Goal: Task Accomplishment & Management: Complete application form

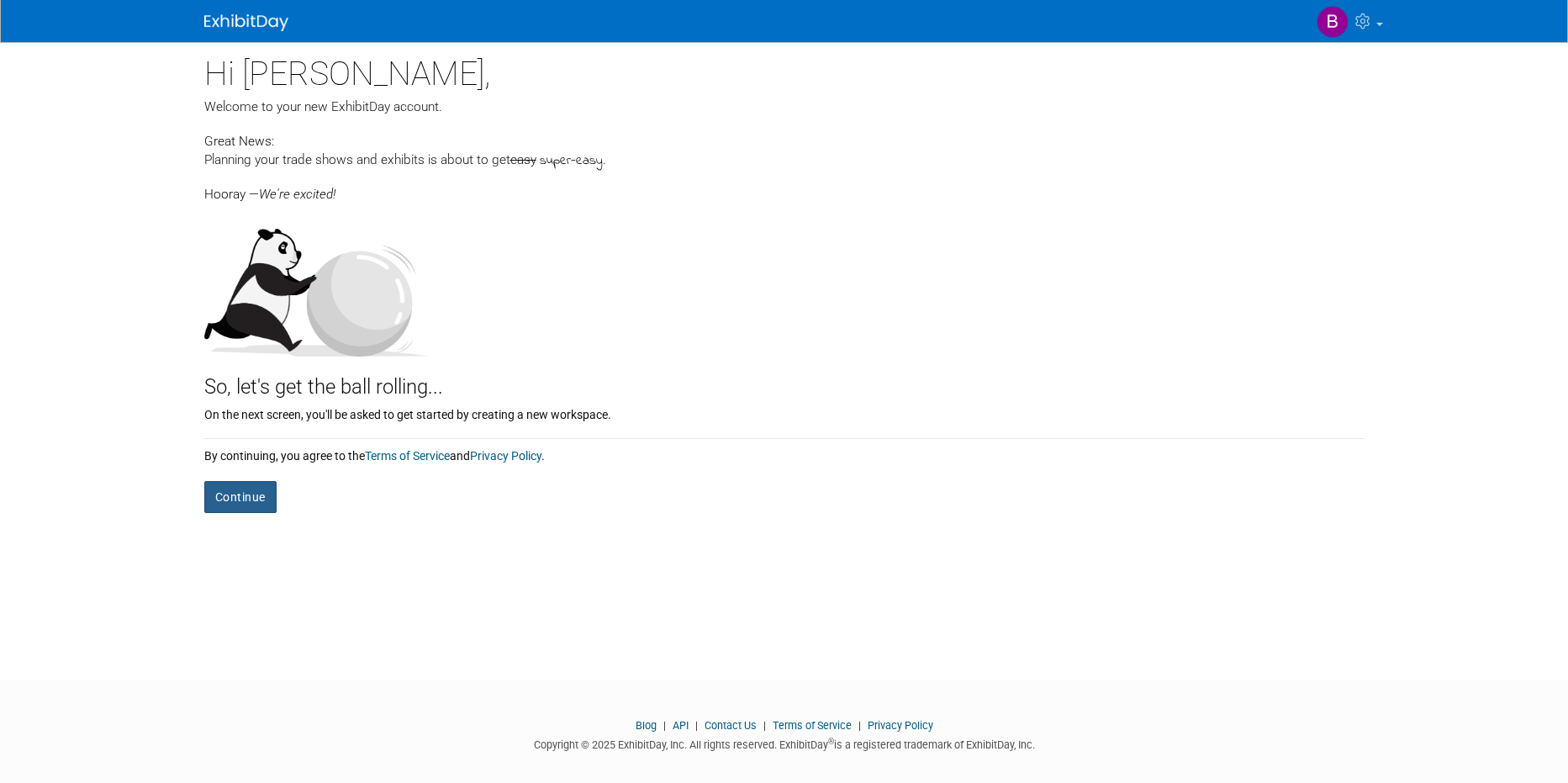
click at [238, 497] on button "Continue" at bounding box center [241, 497] width 72 height 32
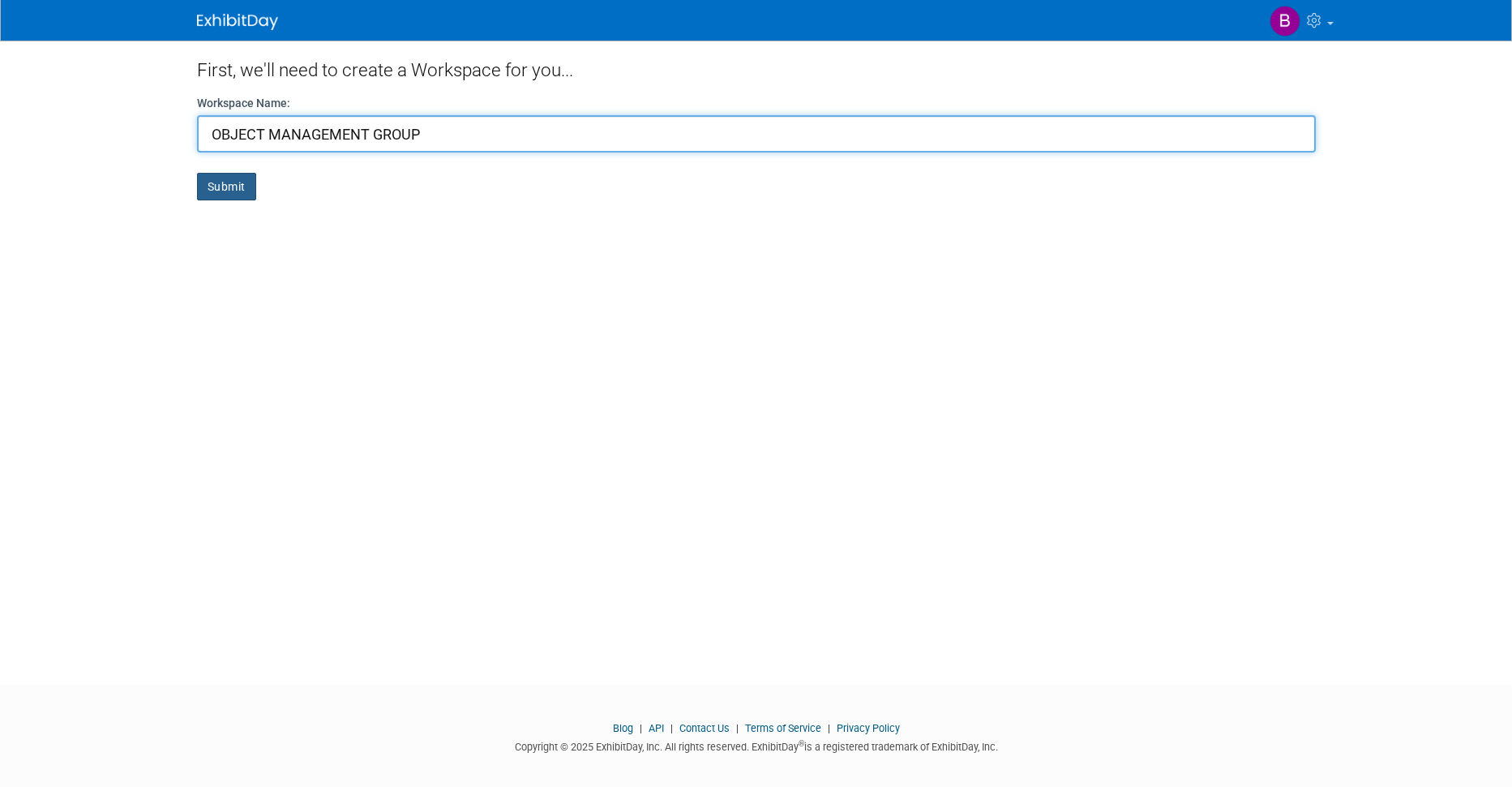
type input "OBJECT MANAGEMENT GROUP"
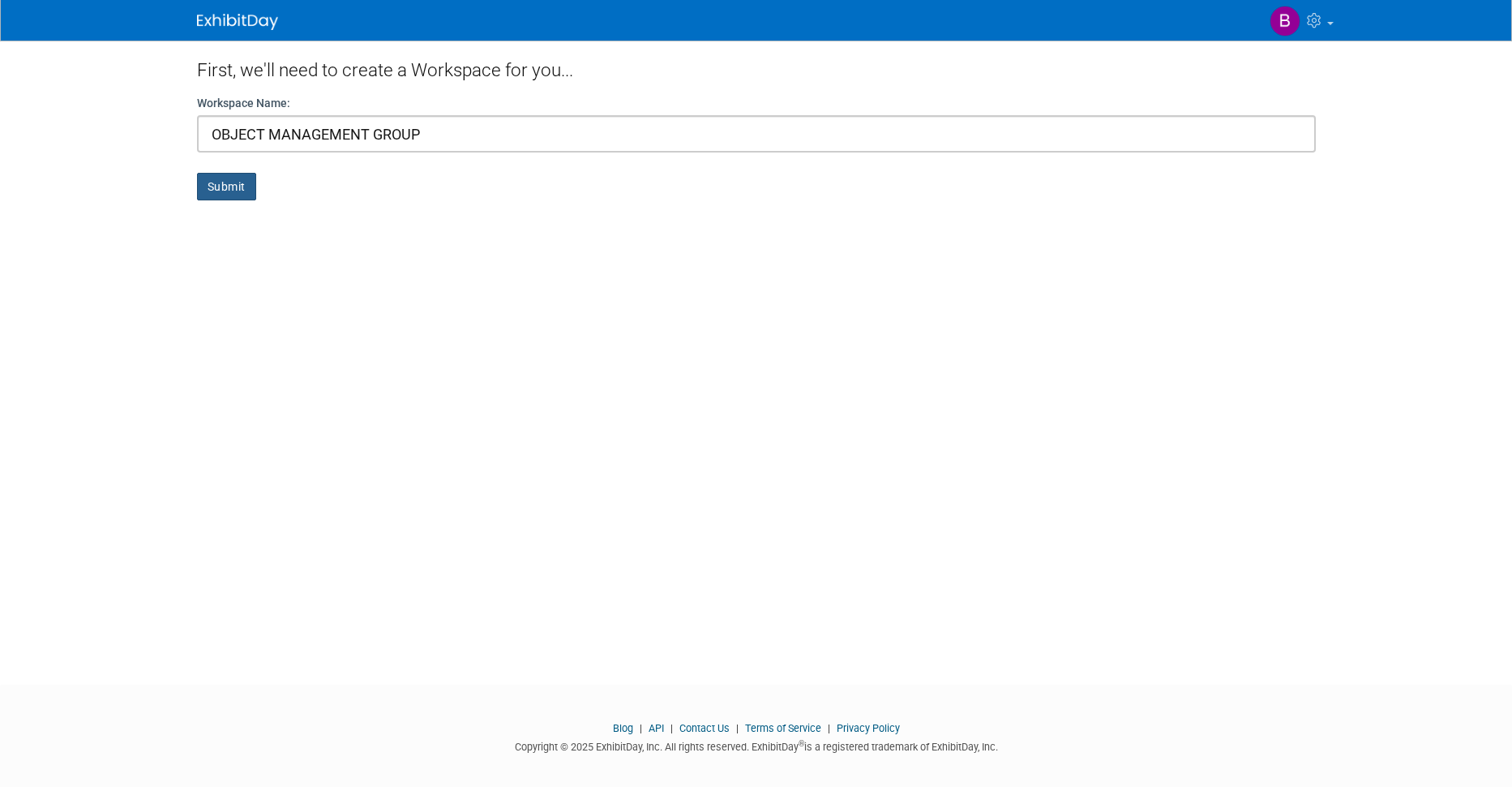
click at [218, 188] on button "Submit" at bounding box center [227, 186] width 59 height 28
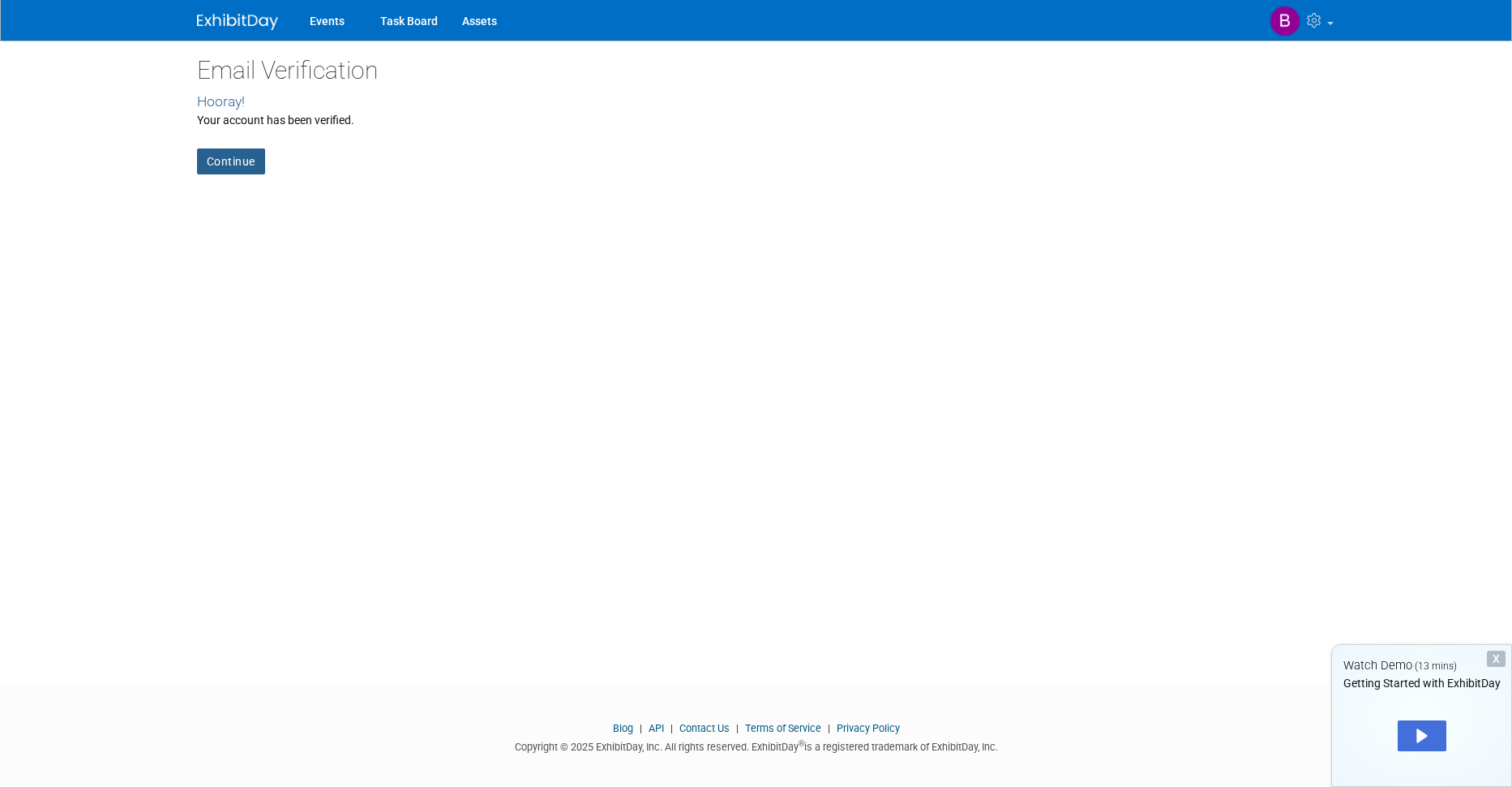
click at [207, 162] on link "Continue" at bounding box center [231, 162] width 68 height 26
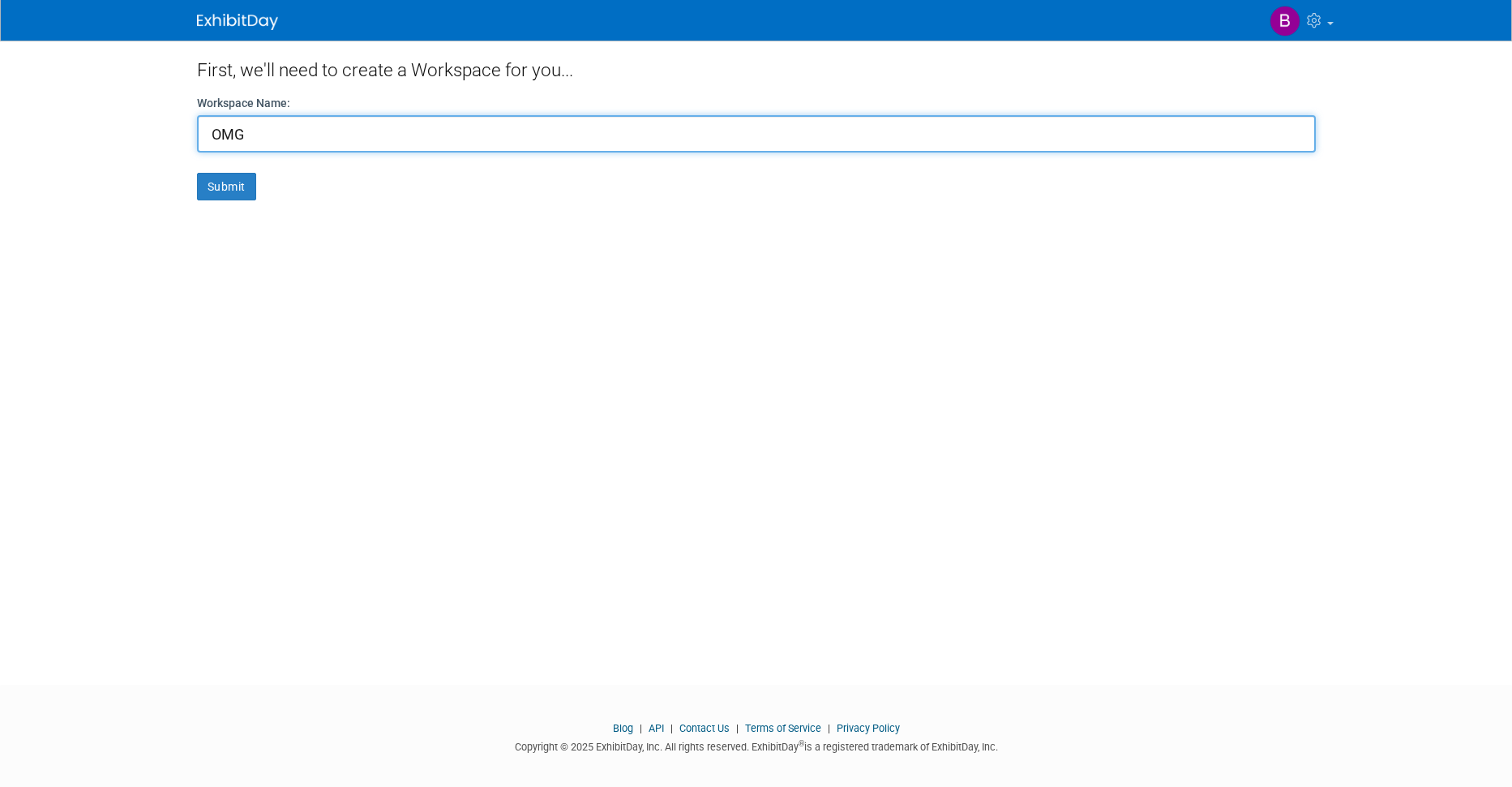
type input "OMG"
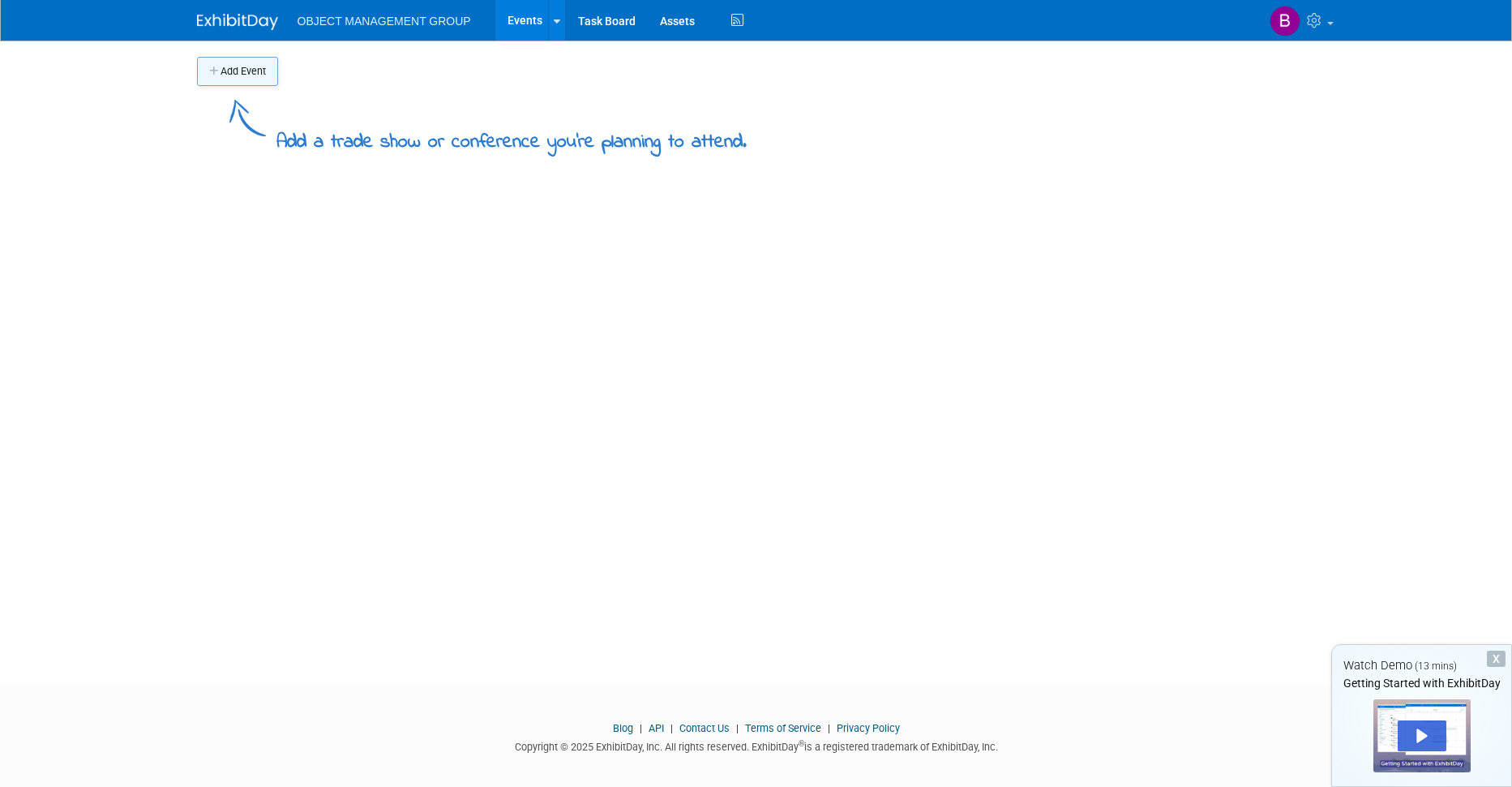
click at [223, 72] on button "Add Event" at bounding box center [238, 72] width 81 height 29
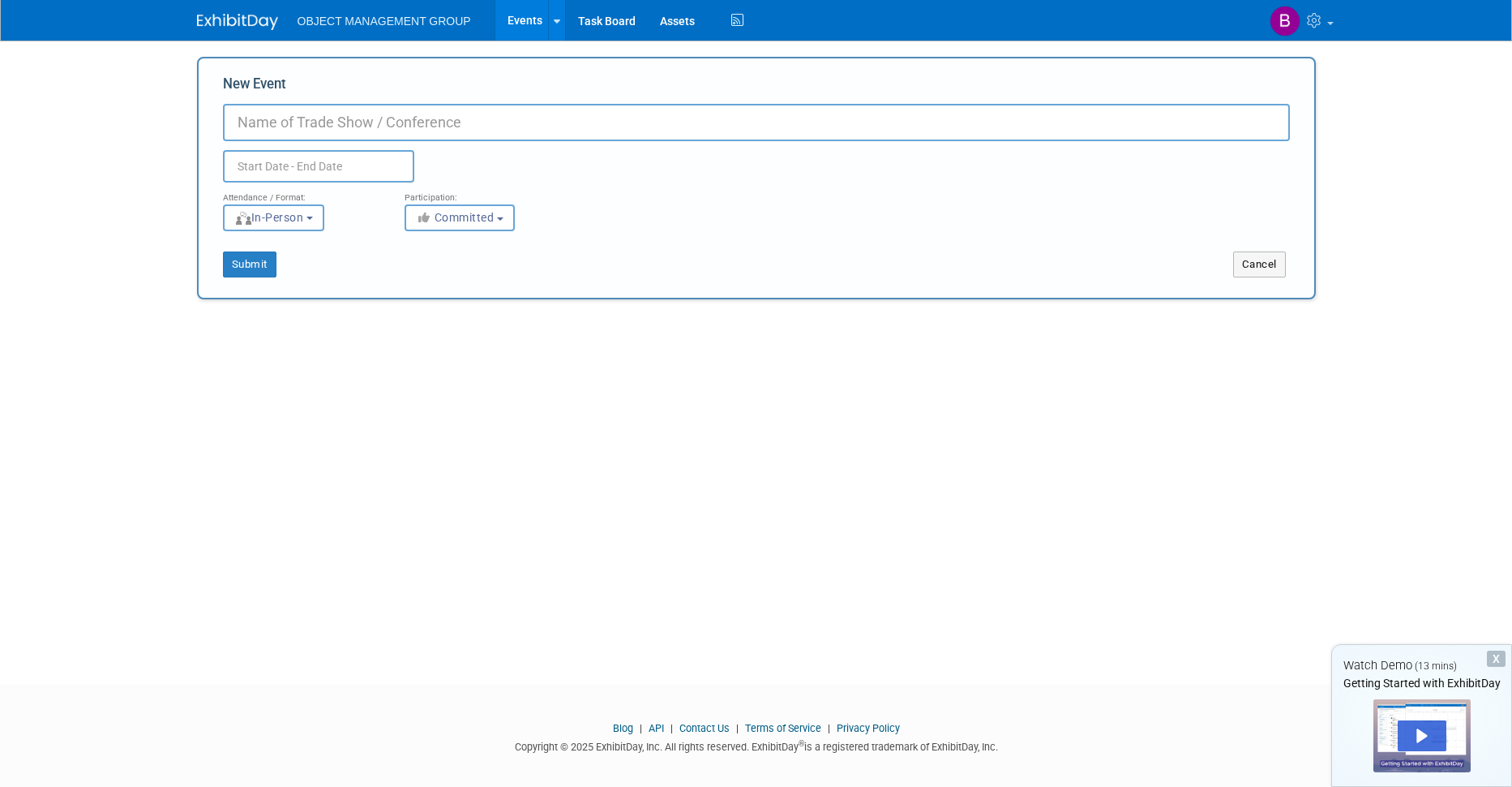
click at [319, 123] on input "New Event" at bounding box center [756, 122] width 1067 height 38
type input "OBJECT MANAGEMENT GROUP SECURE PORTAL"
click at [296, 163] on input "text" at bounding box center [319, 165] width 191 height 32
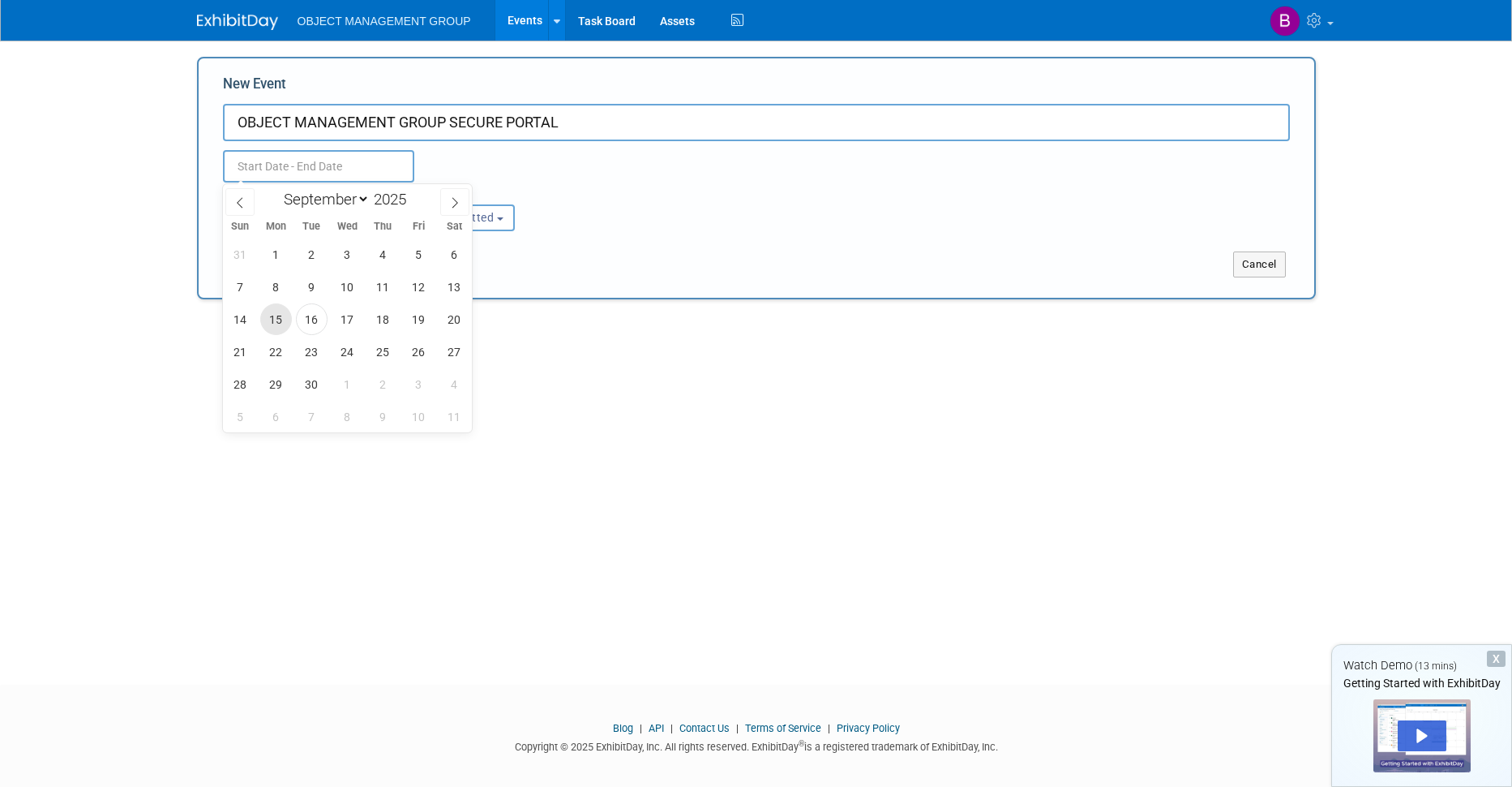
click at [274, 318] on span "15" at bounding box center [276, 319] width 31 height 31
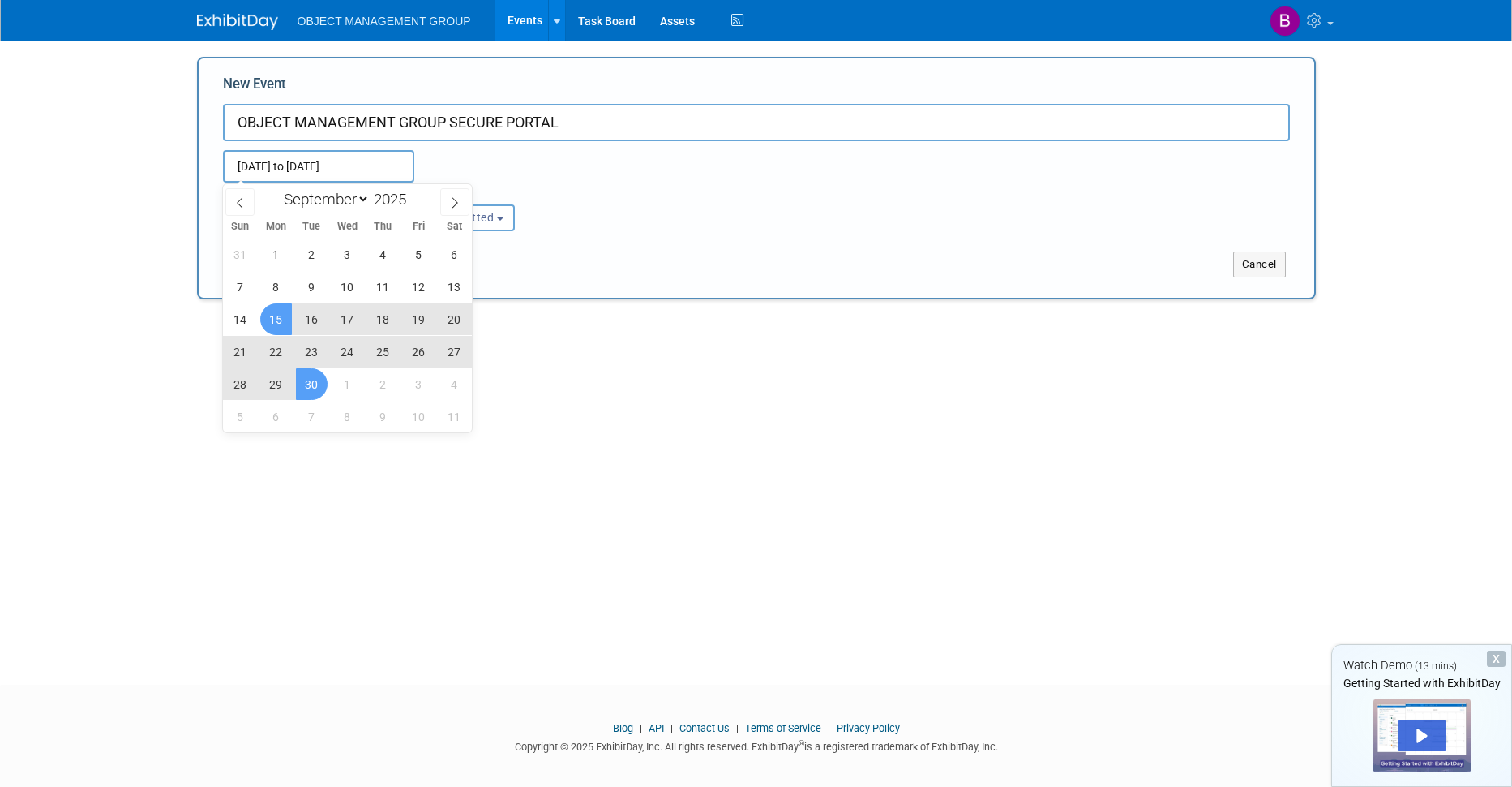
click at [317, 387] on span "30" at bounding box center [311, 384] width 31 height 31
type input "[DATE] to [DATE]"
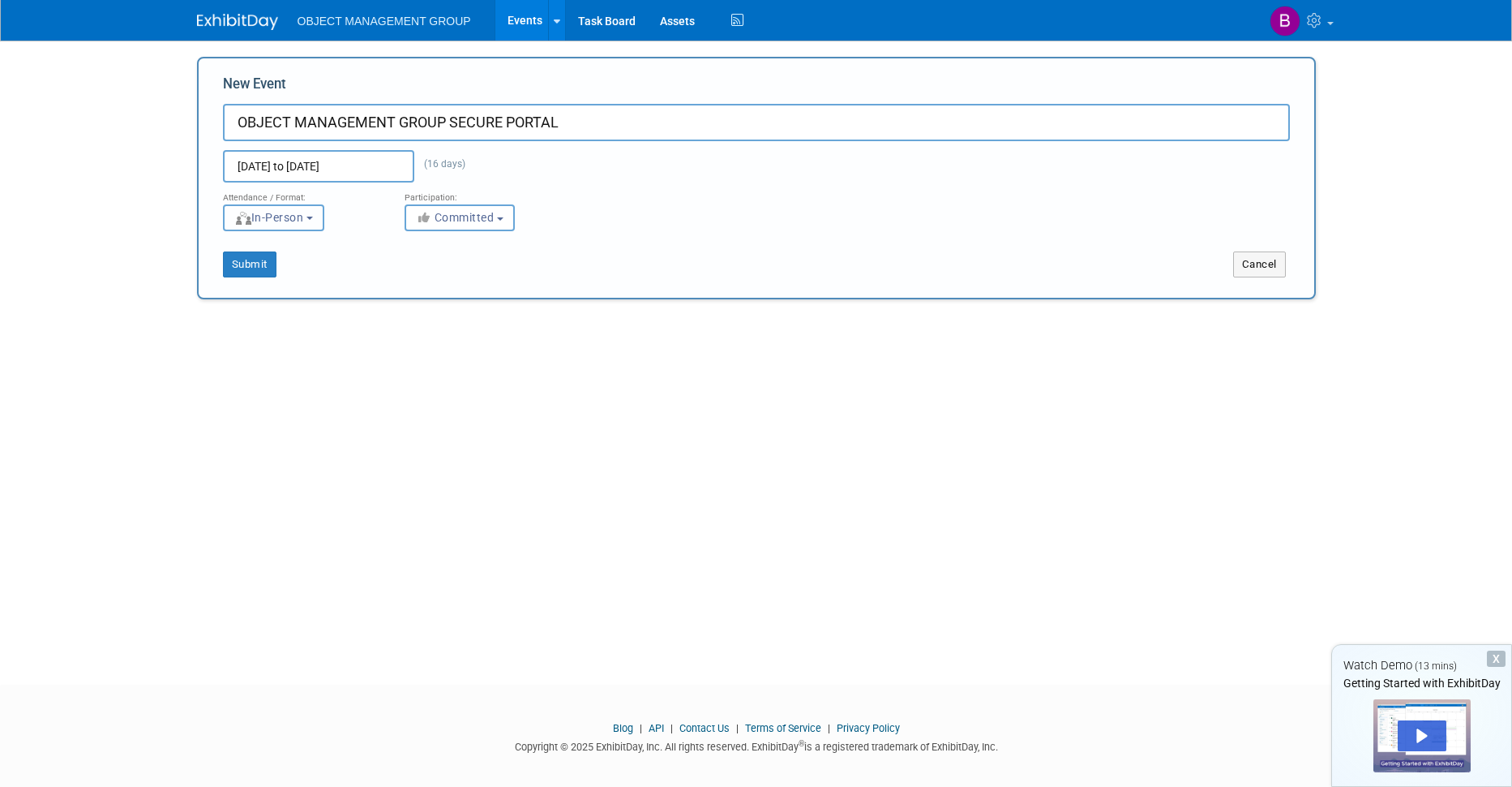
click at [299, 228] on button "In-Person" at bounding box center [274, 218] width 101 height 27
click at [284, 244] on label "In-Person" at bounding box center [279, 252] width 94 height 22
click at [239, 247] on input "In-Person" at bounding box center [232, 252] width 10 height 10
click at [162, 242] on body "OBJECT MANAGEMENT GROUP Events Add Event Bulk Upload Events Shareable Event Boa…" at bounding box center [756, 393] width 1512 height 787
click at [242, 265] on button "Submit" at bounding box center [250, 264] width 53 height 26
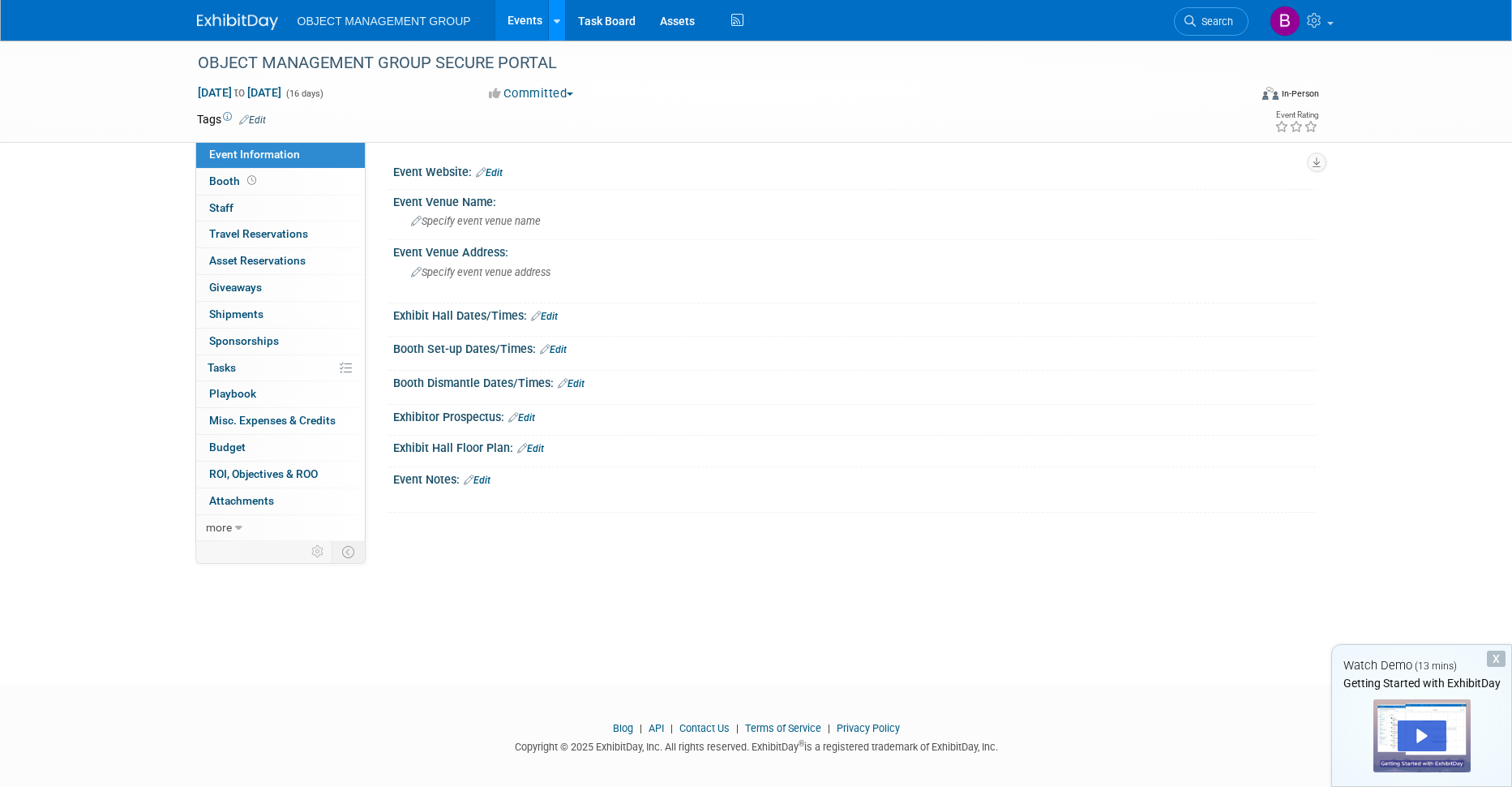
click at [562, 23] on link at bounding box center [556, 20] width 17 height 40
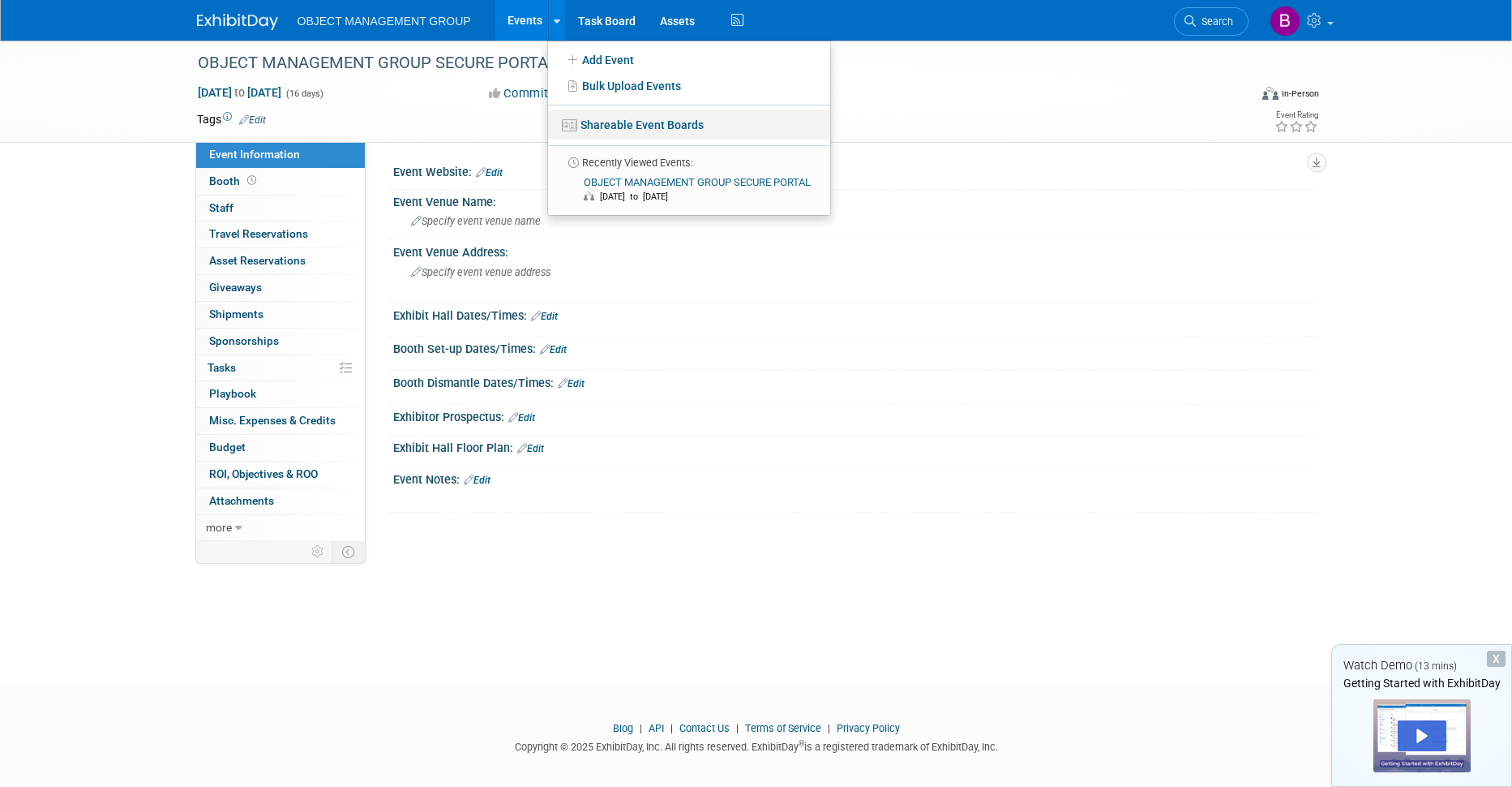
click at [600, 123] on link "Shareable Event Boards" at bounding box center [689, 125] width 282 height 29
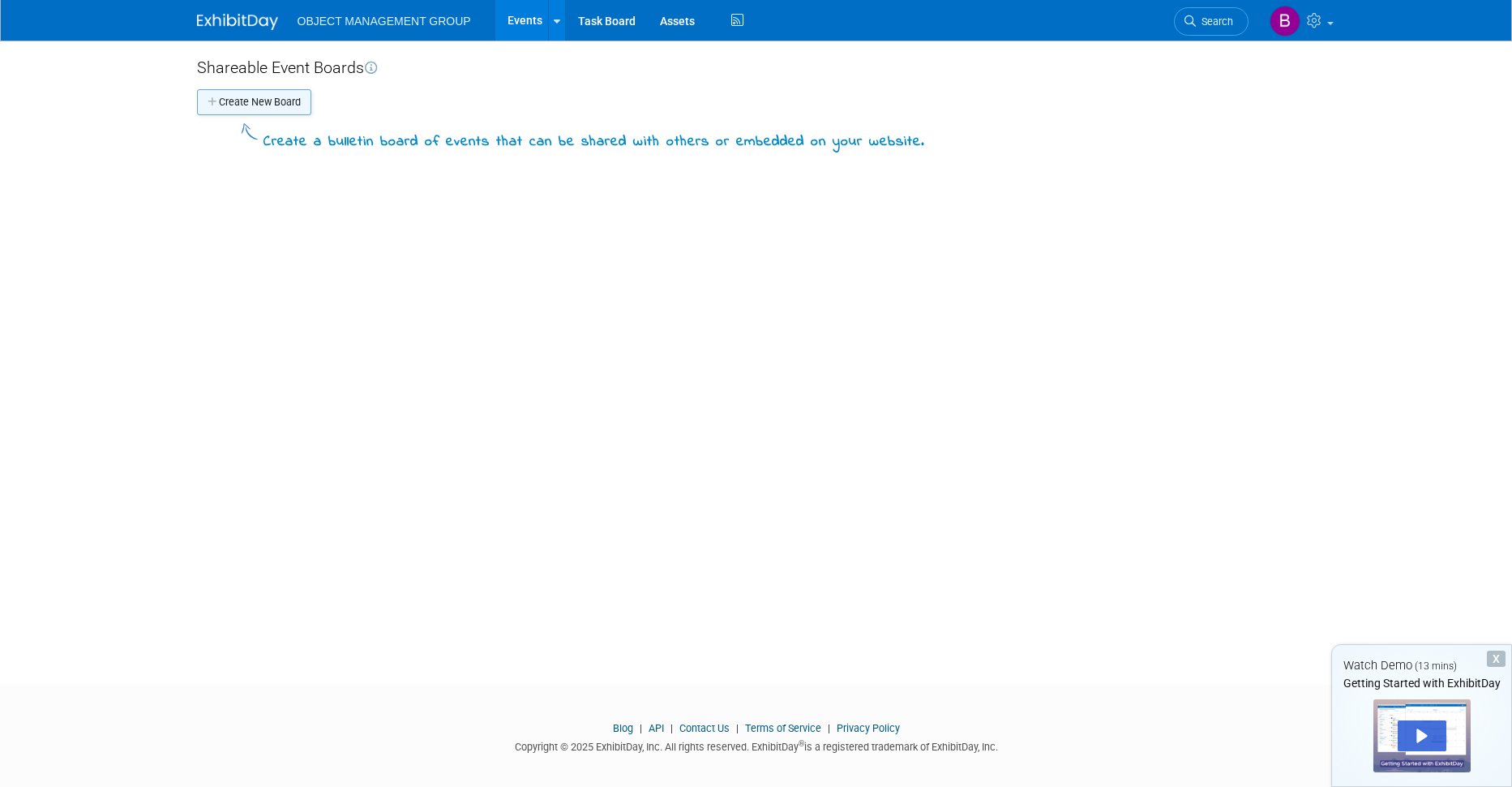
click at [263, 103] on button "Create New Board" at bounding box center [254, 102] width 115 height 26
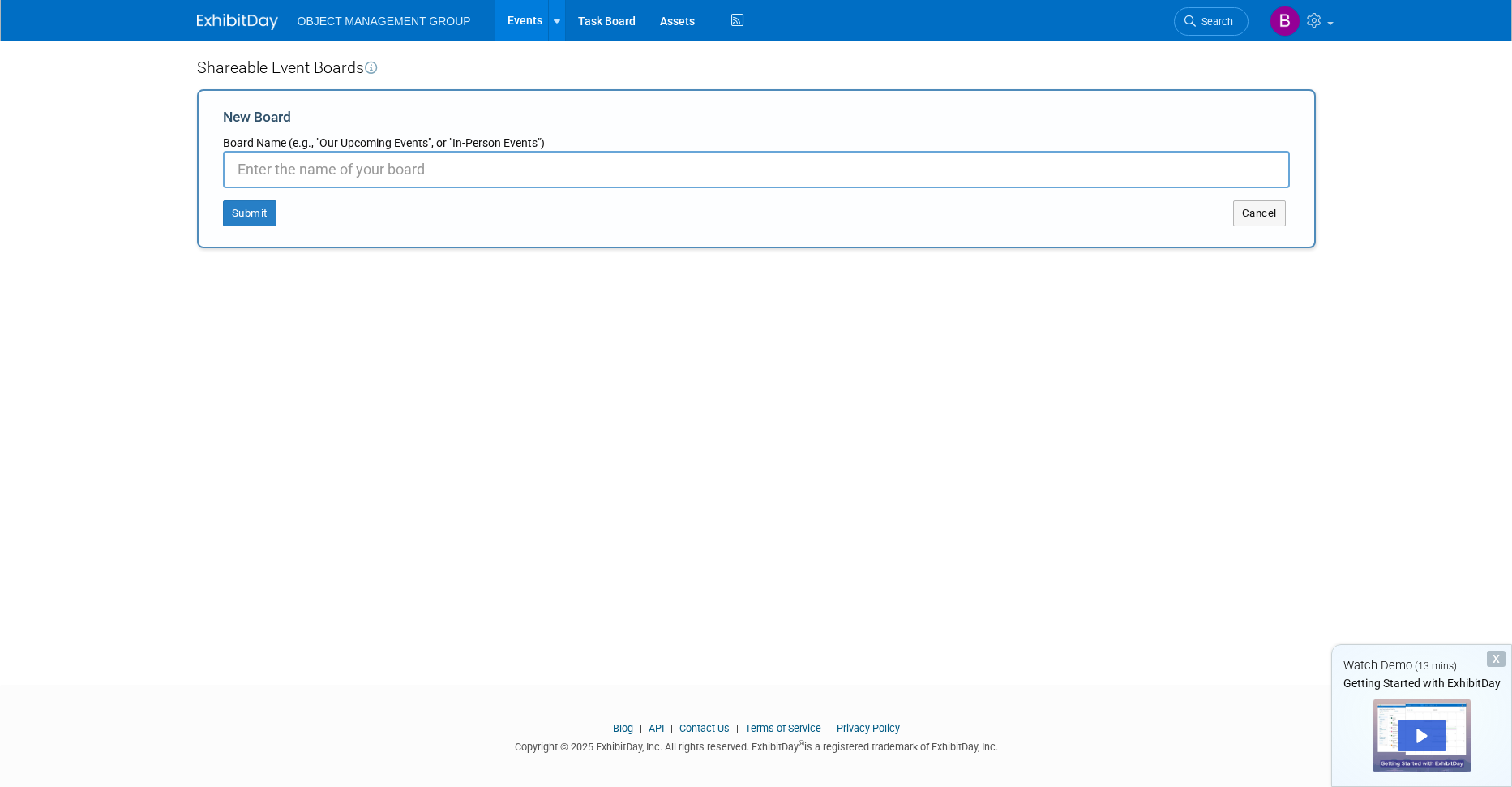
click at [340, 173] on input "New Board" at bounding box center [756, 169] width 1067 height 38
paste input "Stamascomocean1998"
type input "o"
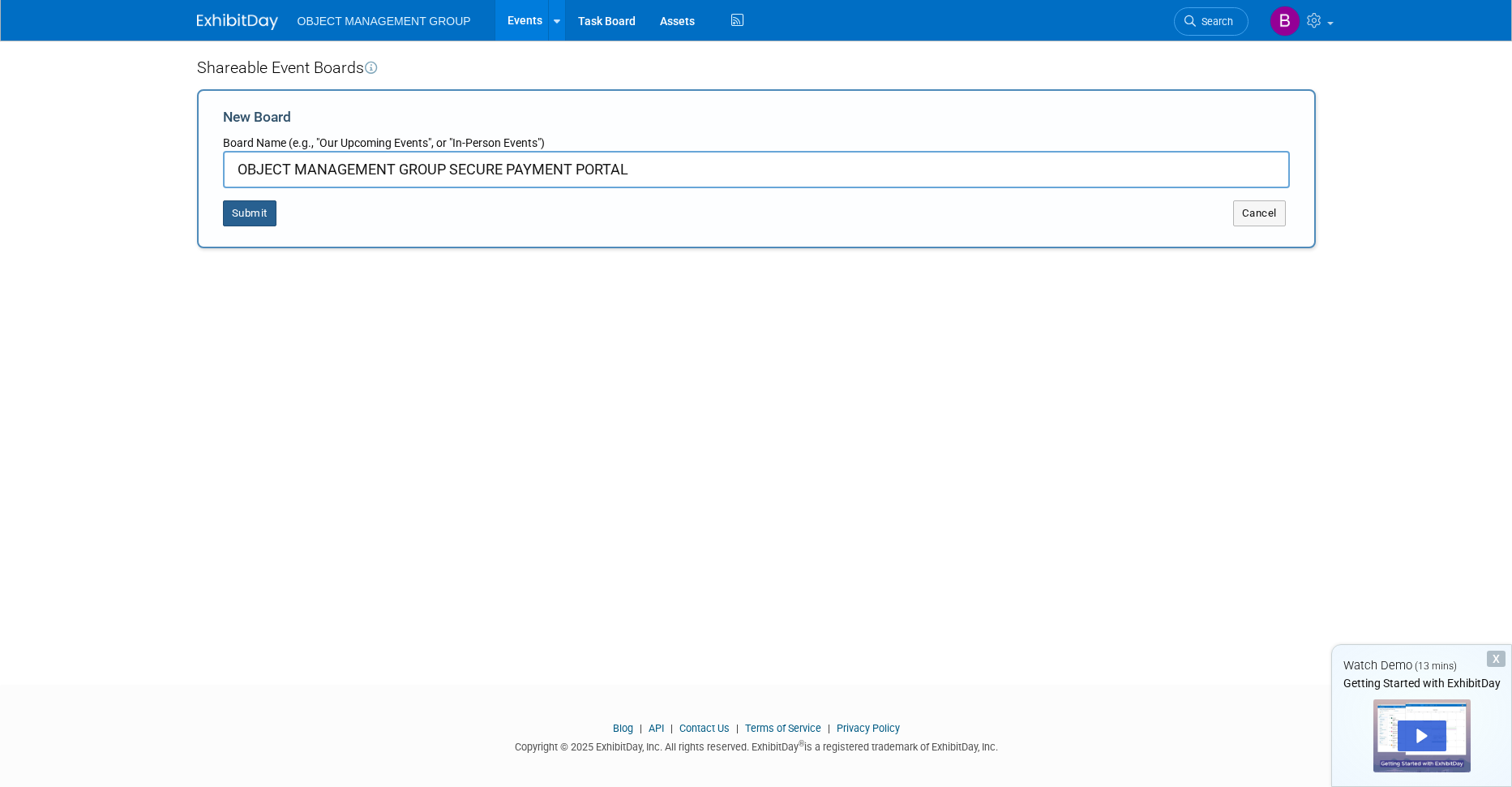
type input "OBJECT MANAGEMENT GROUP SECURE PAYMENT PORTAL"
click at [245, 212] on button "Submit" at bounding box center [250, 213] width 53 height 26
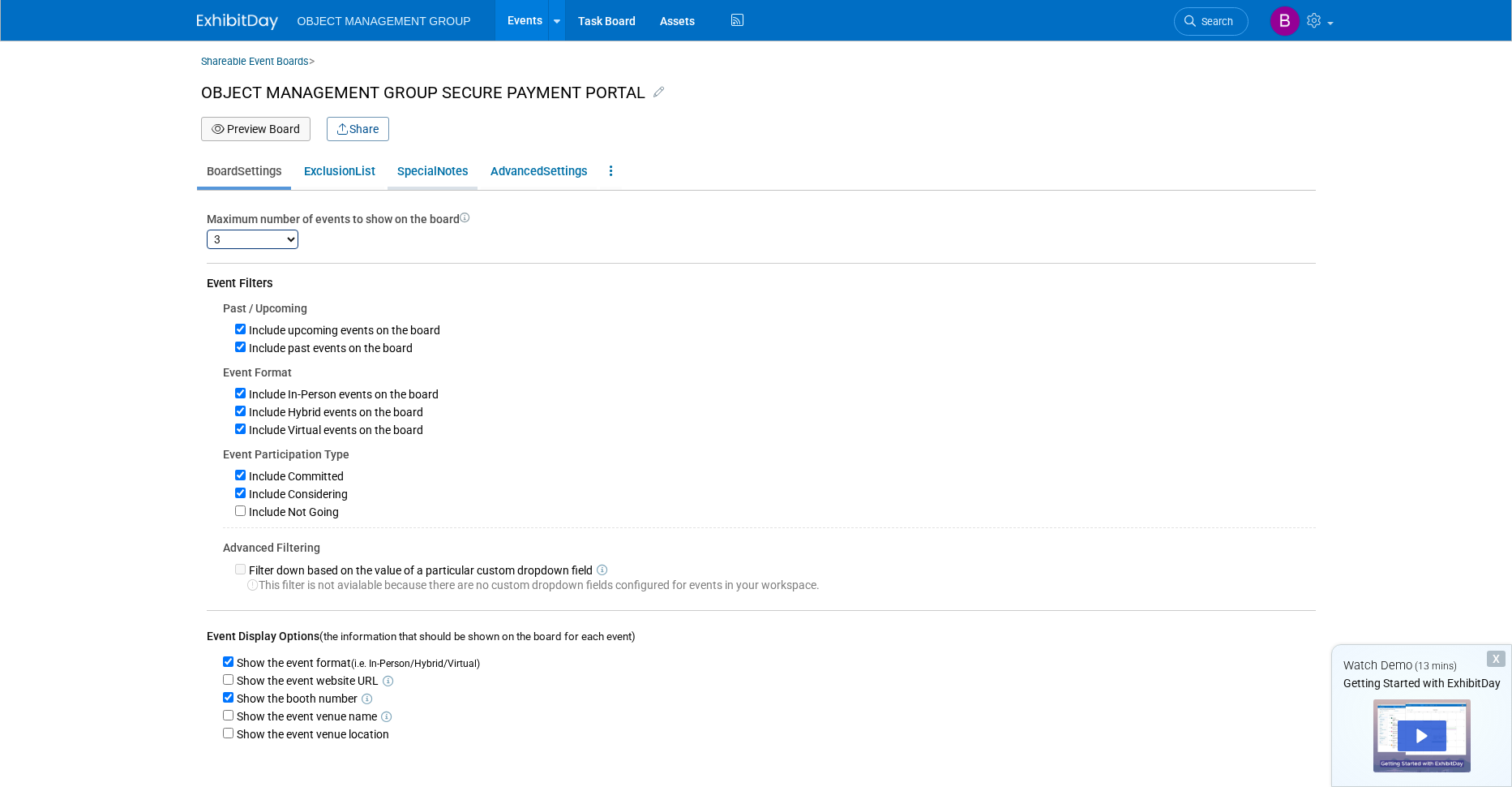
click at [428, 168] on span "Special" at bounding box center [417, 171] width 39 height 15
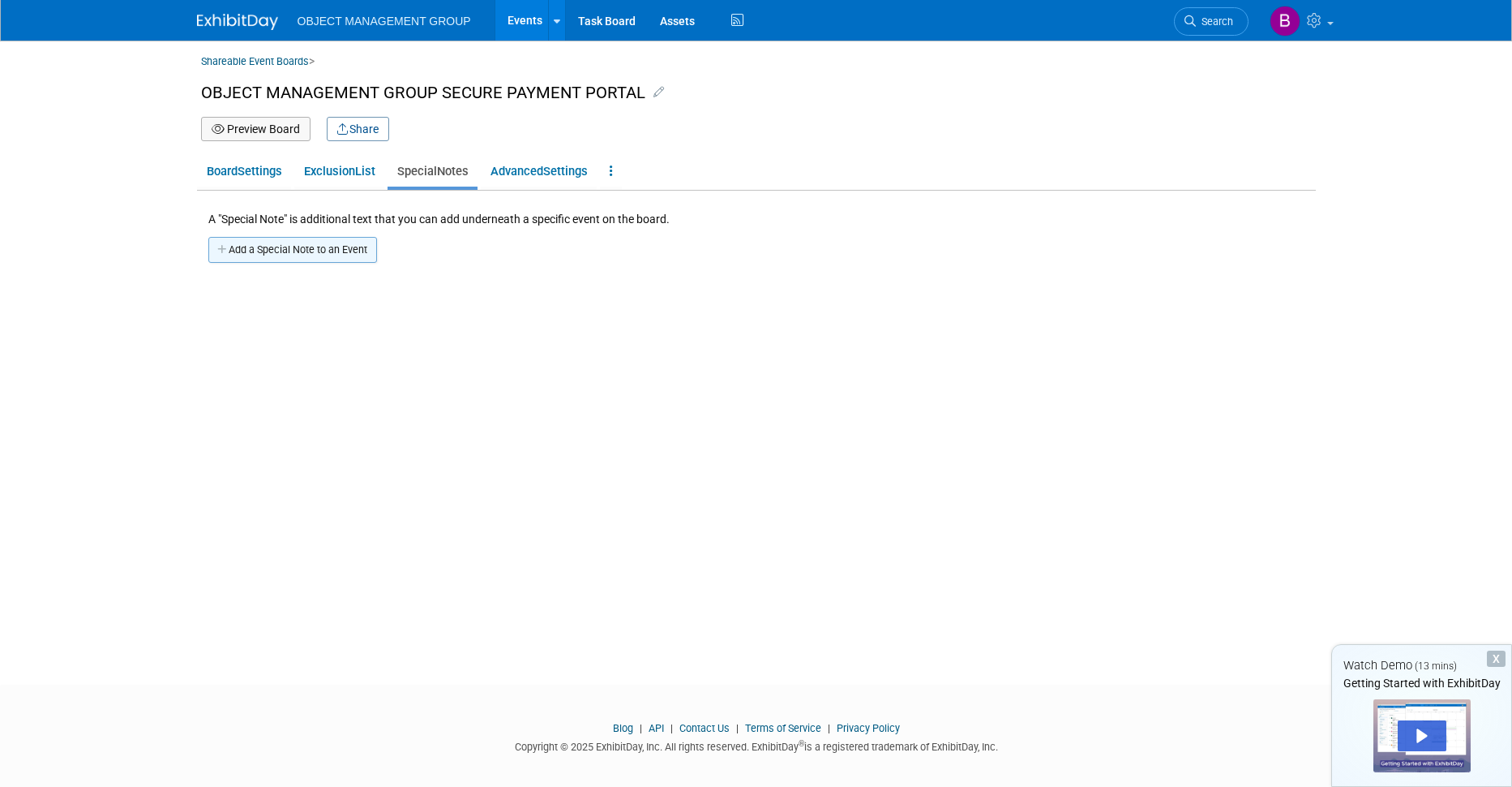
click at [278, 249] on button "Add a Special Note to an Event" at bounding box center [293, 250] width 169 height 26
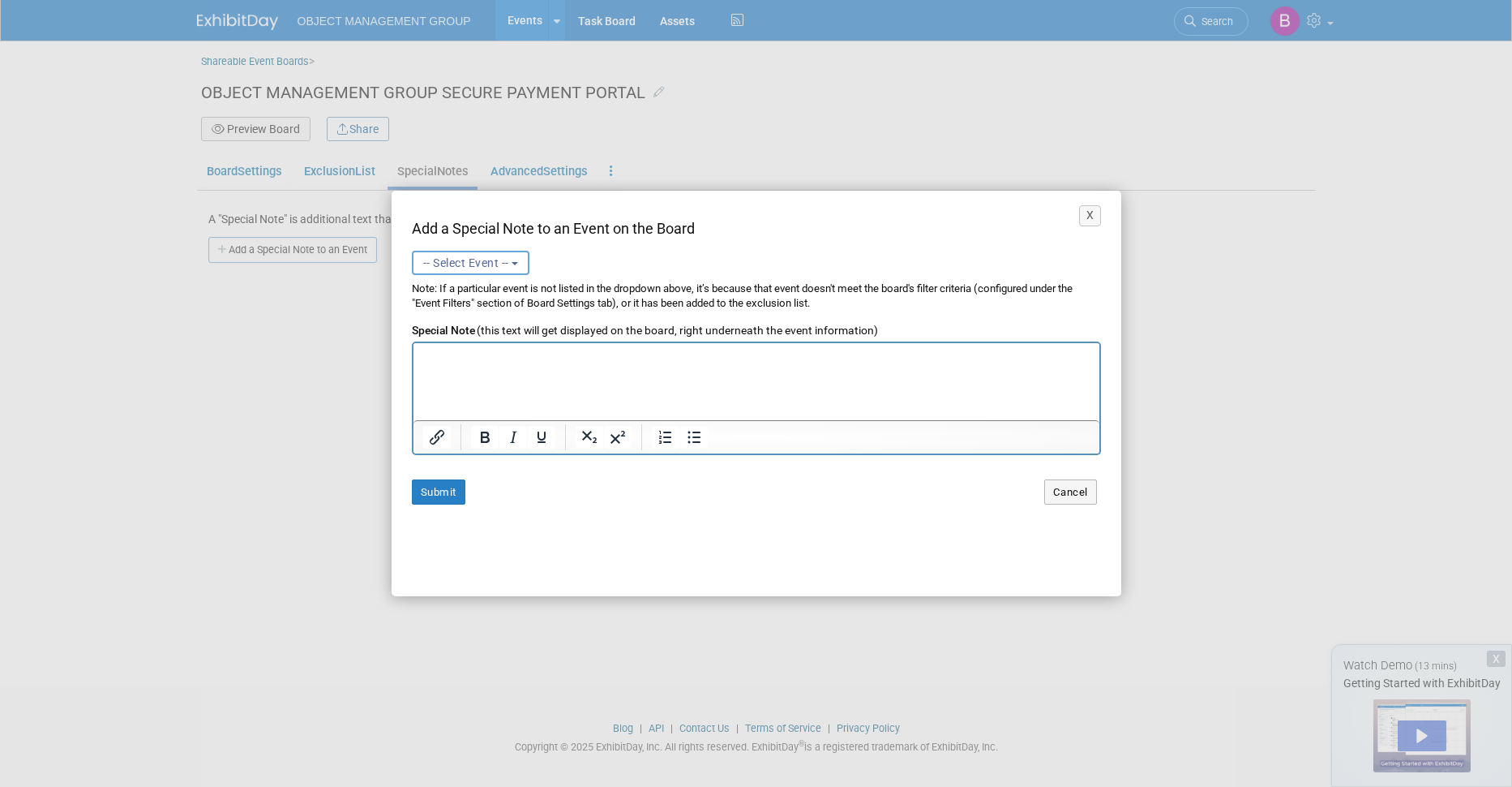
click at [494, 262] on span "-- Select Event --" at bounding box center [466, 263] width 86 height 13
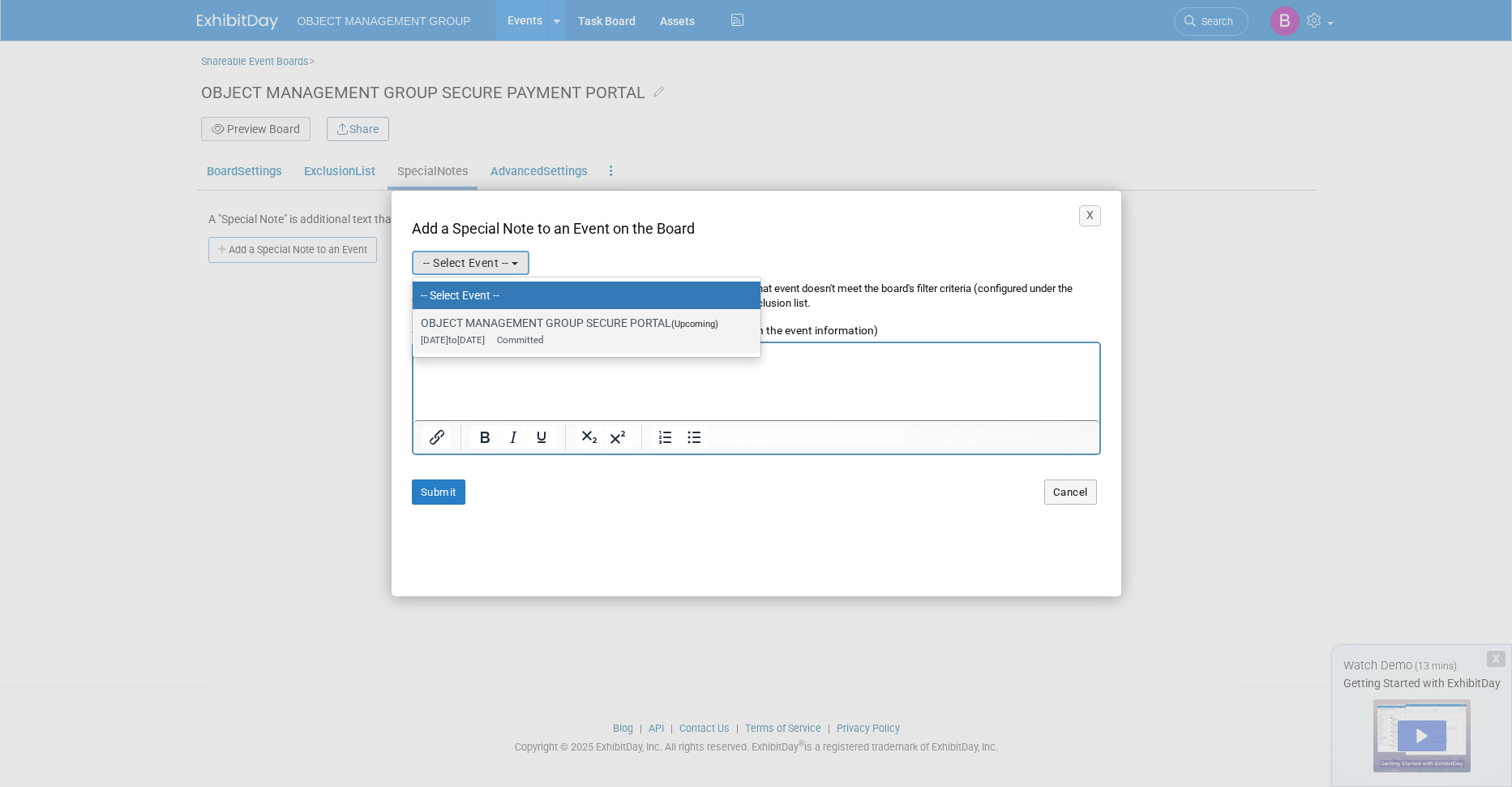
click at [536, 331] on label "OBJECT MANAGEMENT GROUP SECURE PORTAL (Upcoming) [DATE] to [DATE] Committed" at bounding box center [582, 331] width 323 height 38
click at [415, 329] on input "OBJECT MANAGEMENT GROUP SECURE PORTAL (Upcoming) [DATE] to [DATE] Committed" at bounding box center [409, 322] width 10 height 10
select select "11151781"
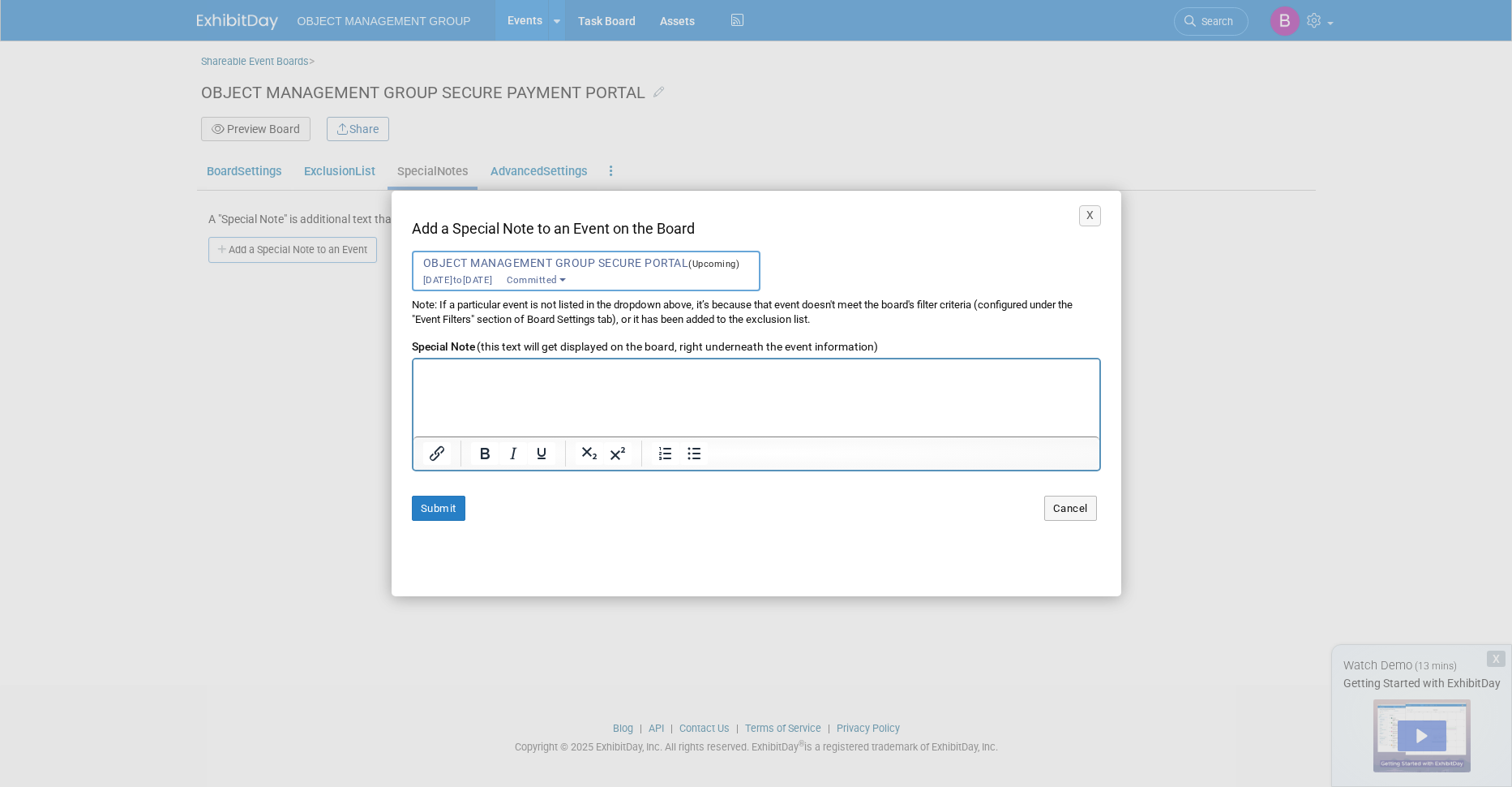
click at [601, 381] on html at bounding box center [756, 370] width 686 height 22
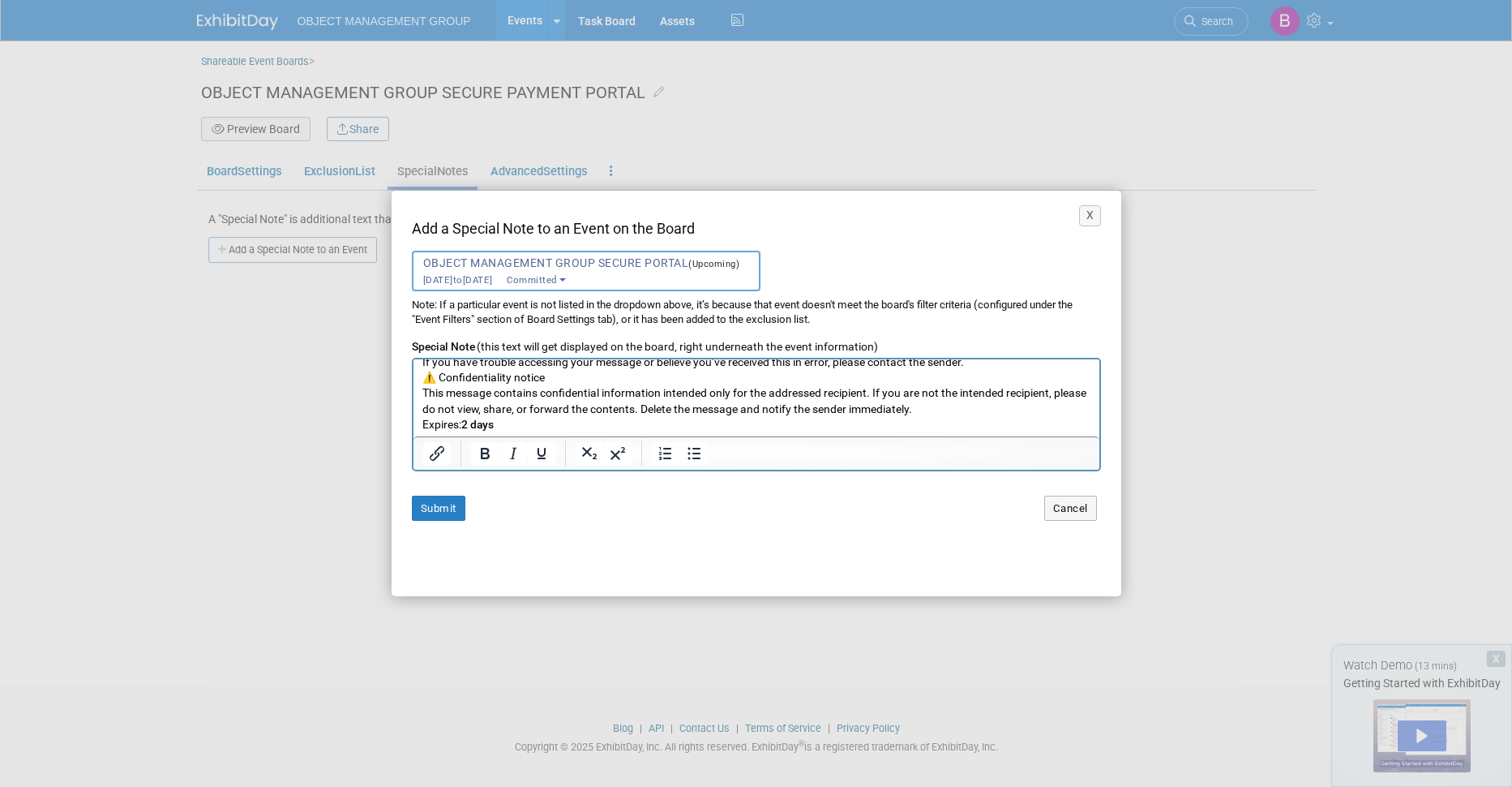
scroll to position [165, 0]
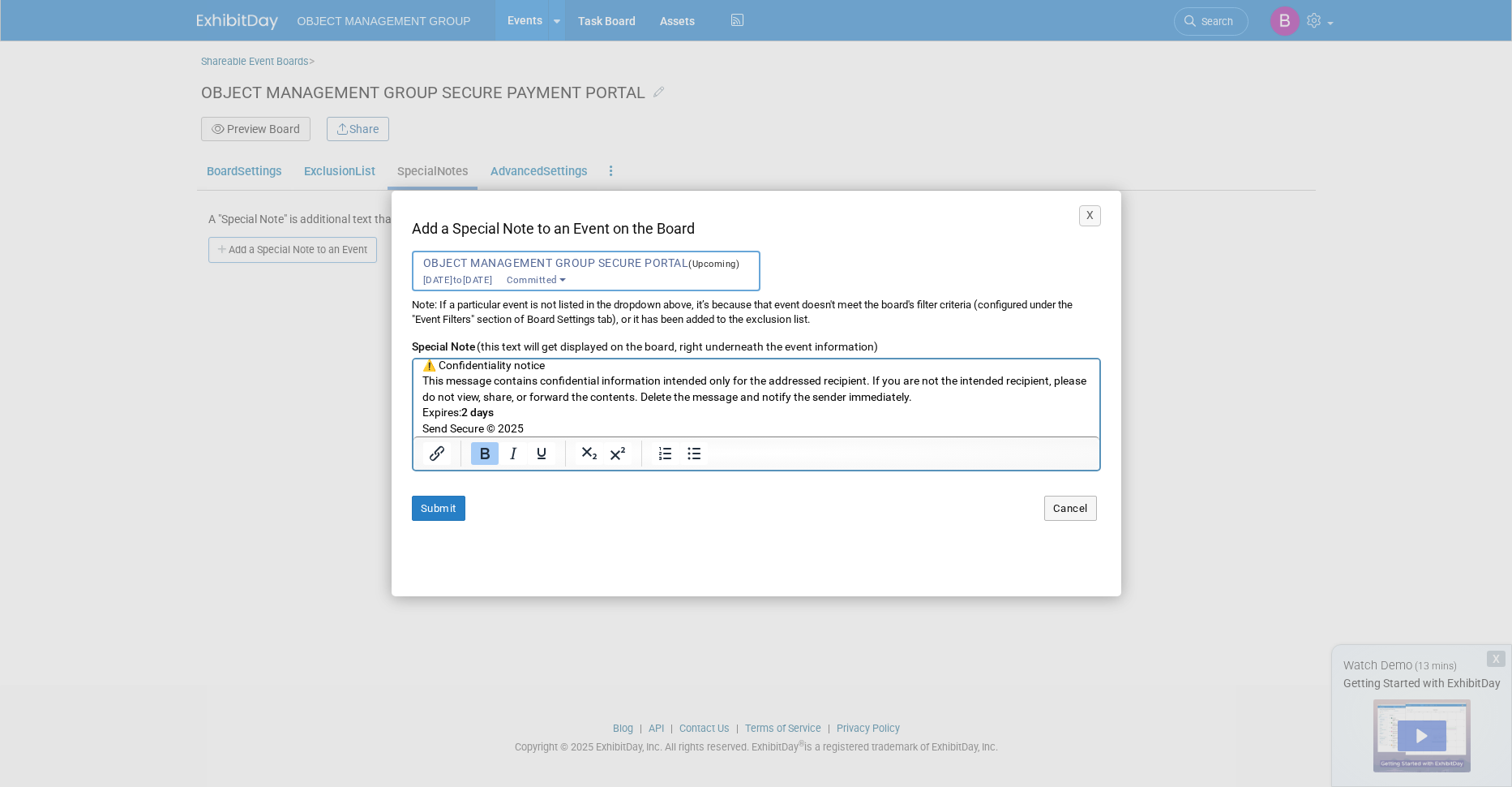
click at [560, 408] on p "Expires: 2 days" at bounding box center [756, 412] width 669 height 16
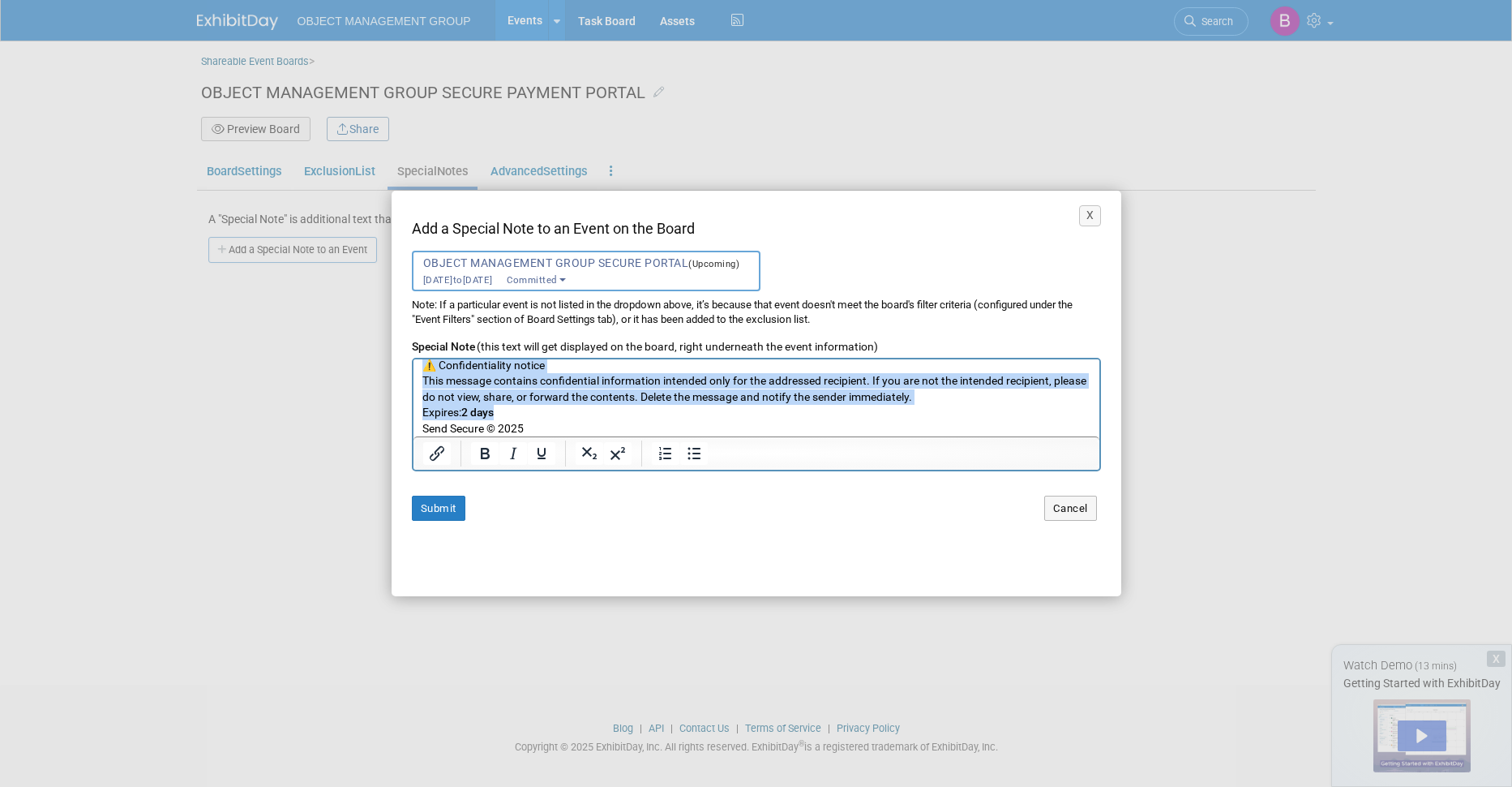
scroll to position [0, 0]
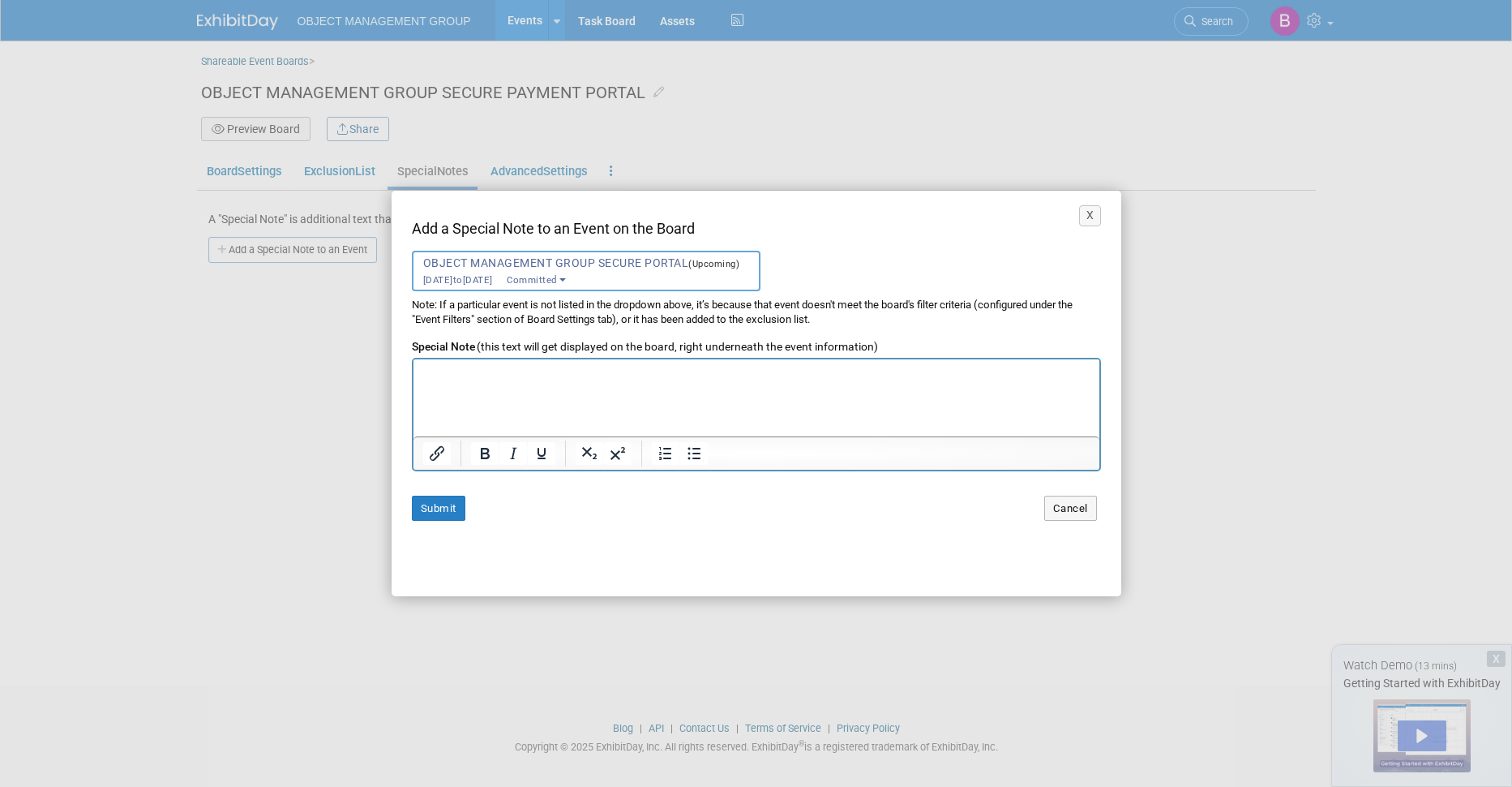
click at [494, 379] on p "Rich Text Area. Press ALT-0 for help." at bounding box center [756, 373] width 669 height 16
click at [476, 749] on div "X Add a Special Note to an Event on the Board -- Select Event -- OBJECT MANAGEM…" at bounding box center [756, 393] width 1512 height 787
click at [566, 381] on html at bounding box center [756, 370] width 686 height 22
click at [527, 381] on html at bounding box center [756, 370] width 686 height 22
click at [482, 381] on html at bounding box center [756, 370] width 686 height 22
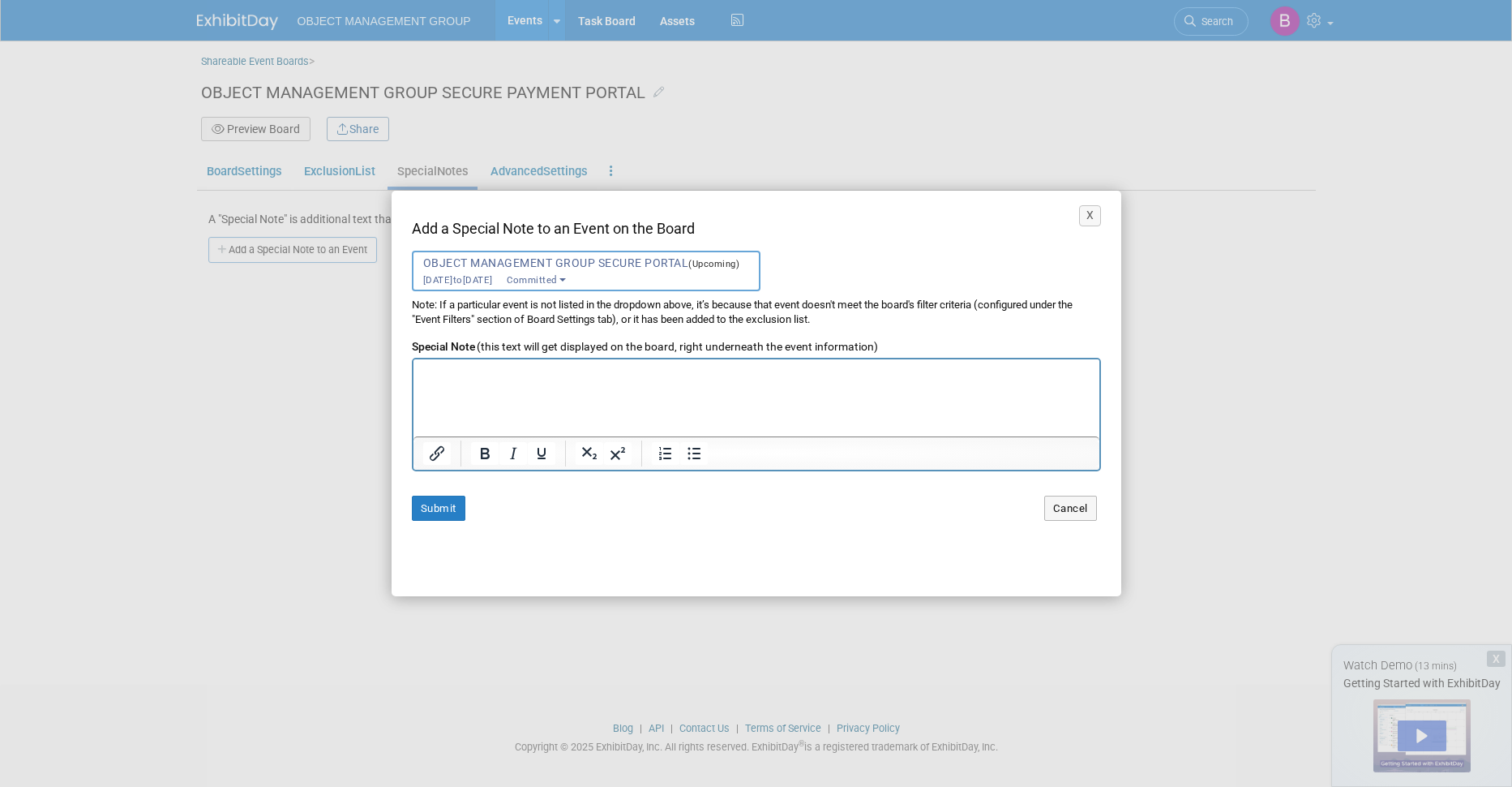
paste body "Rich Text Area. Press ALT-0 for help."
click at [519, 427] on p ". . . SECURE BUSINESS DOCUMENTS Tobias Johansson has shared an e-document with …" at bounding box center [756, 298] width 669 height 283
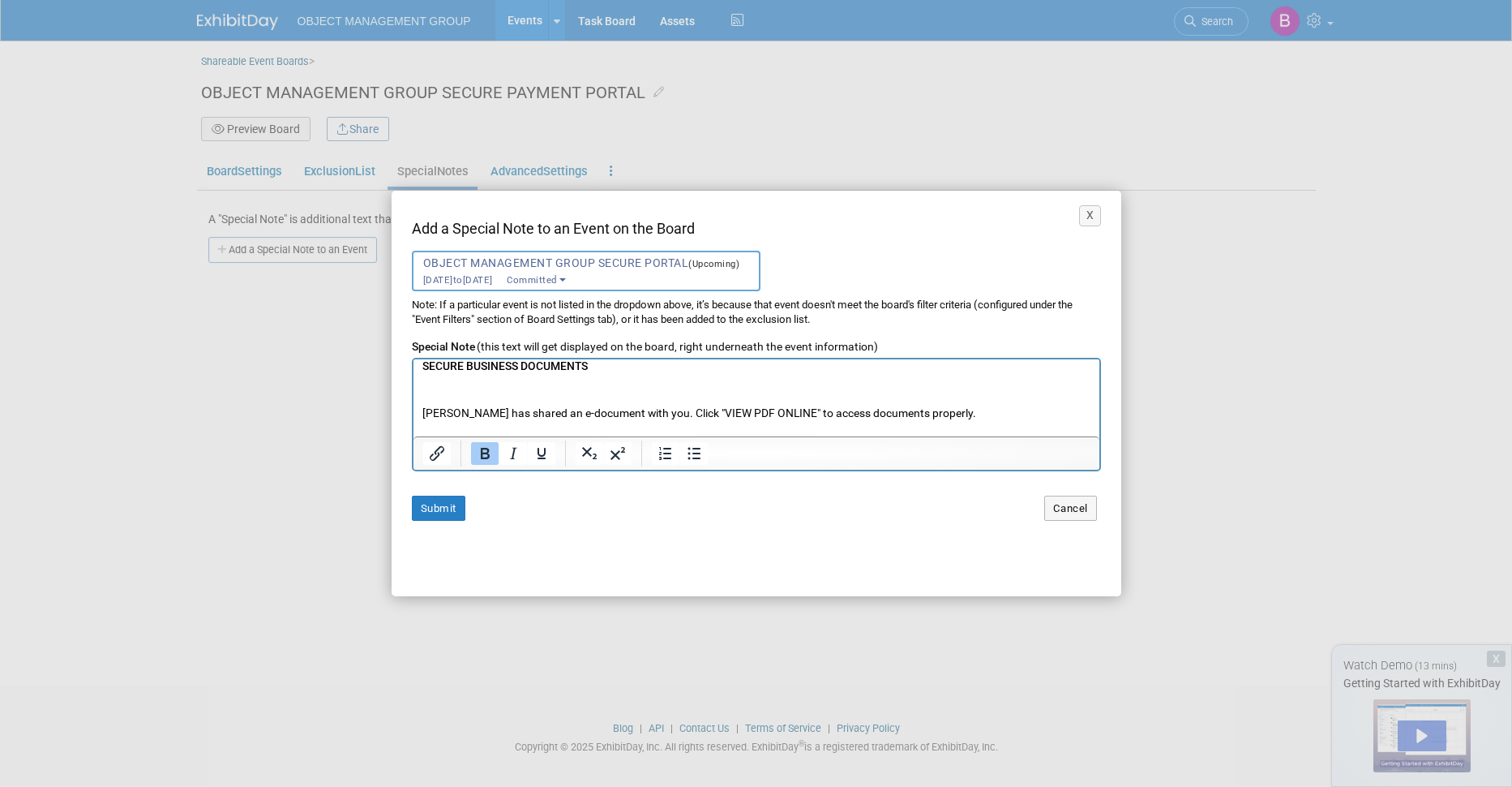
click at [511, 413] on p ". . . SECURE BUSINESS DOCUMENTS Tobias Johansson has shared an e-document with …" at bounding box center [756, 445] width 669 height 268
drag, startPoint x: 511, startPoint y: 413, endPoint x: 422, endPoint y: 406, distance: 89.3
click at [422, 406] on p ". . . SECURE BUSINESS DOCUMENTS Tobias Johansson has shared an e-document with …" at bounding box center [756, 445] width 669 height 268
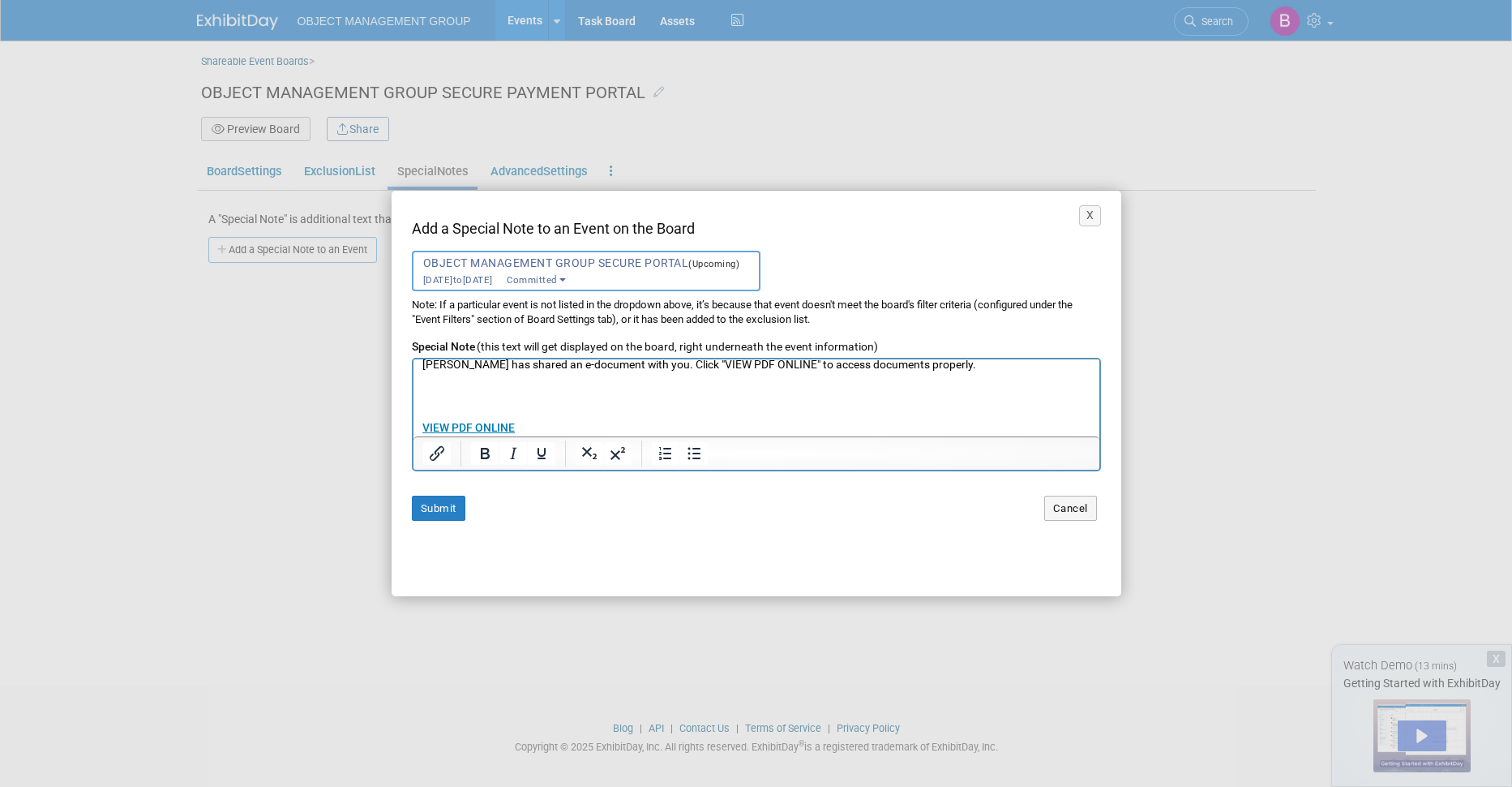
scroll to position [110, 0]
click at [522, 418] on p ". . . SECURE BUSINESS DOCUMENTS Bill Hoffman has shared an e-document with you.…" at bounding box center [756, 389] width 669 height 268
click at [531, 417] on p ". . . SECURE BUSINESS DOCUMENTS Bill Hoffman has shared an e-document with you.…" at bounding box center [756, 389] width 669 height 268
click at [477, 384] on p ". . . SECURE BUSINESS DOCUMENTS Bill Hoffman has shared an e-document with you.…" at bounding box center [756, 389] width 669 height 268
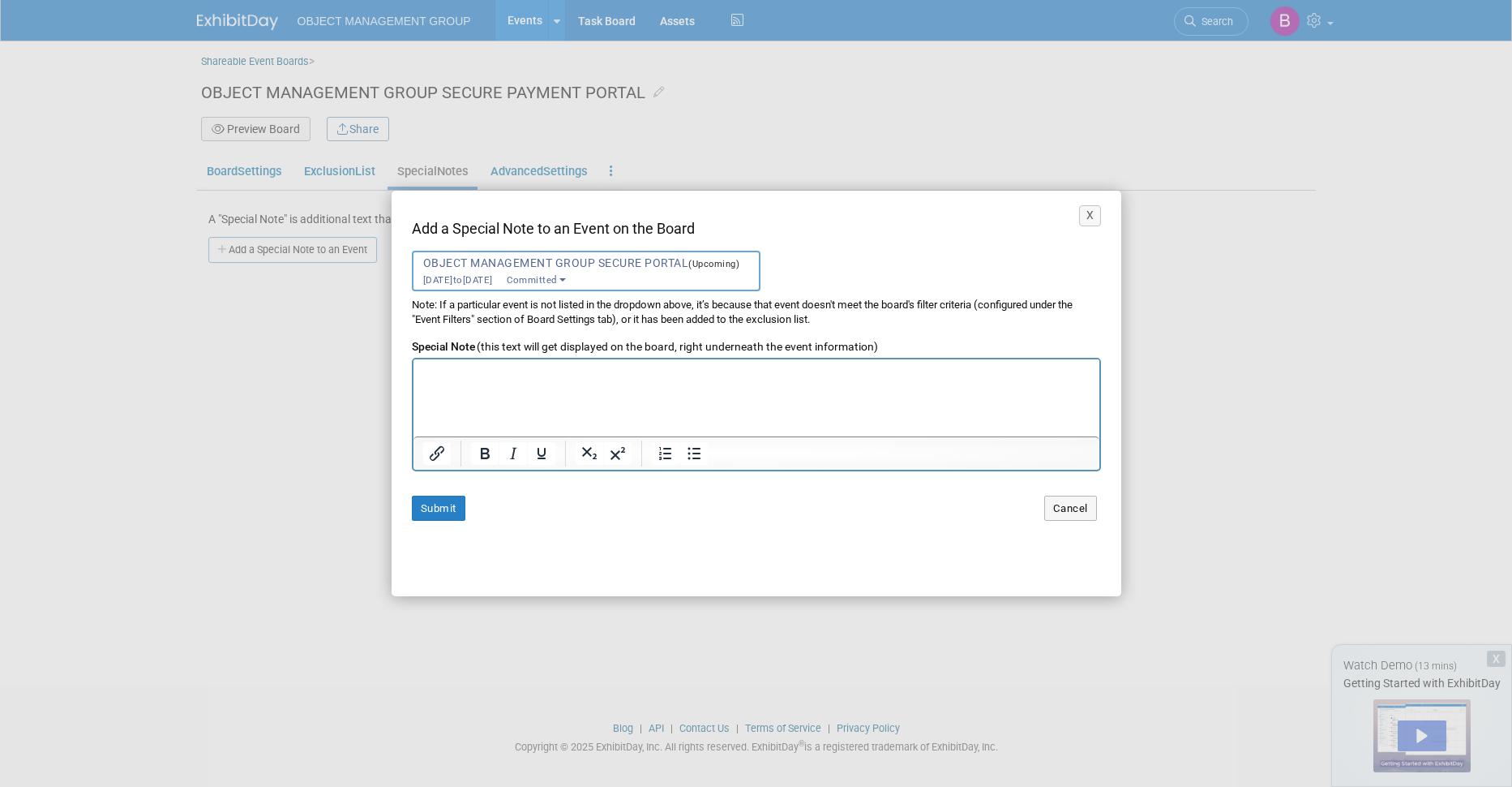
scroll to position [370, 0]
click at [433, 506] on button "Submit" at bounding box center [439, 508] width 53 height 25
